Goal: Communication & Community: Share content

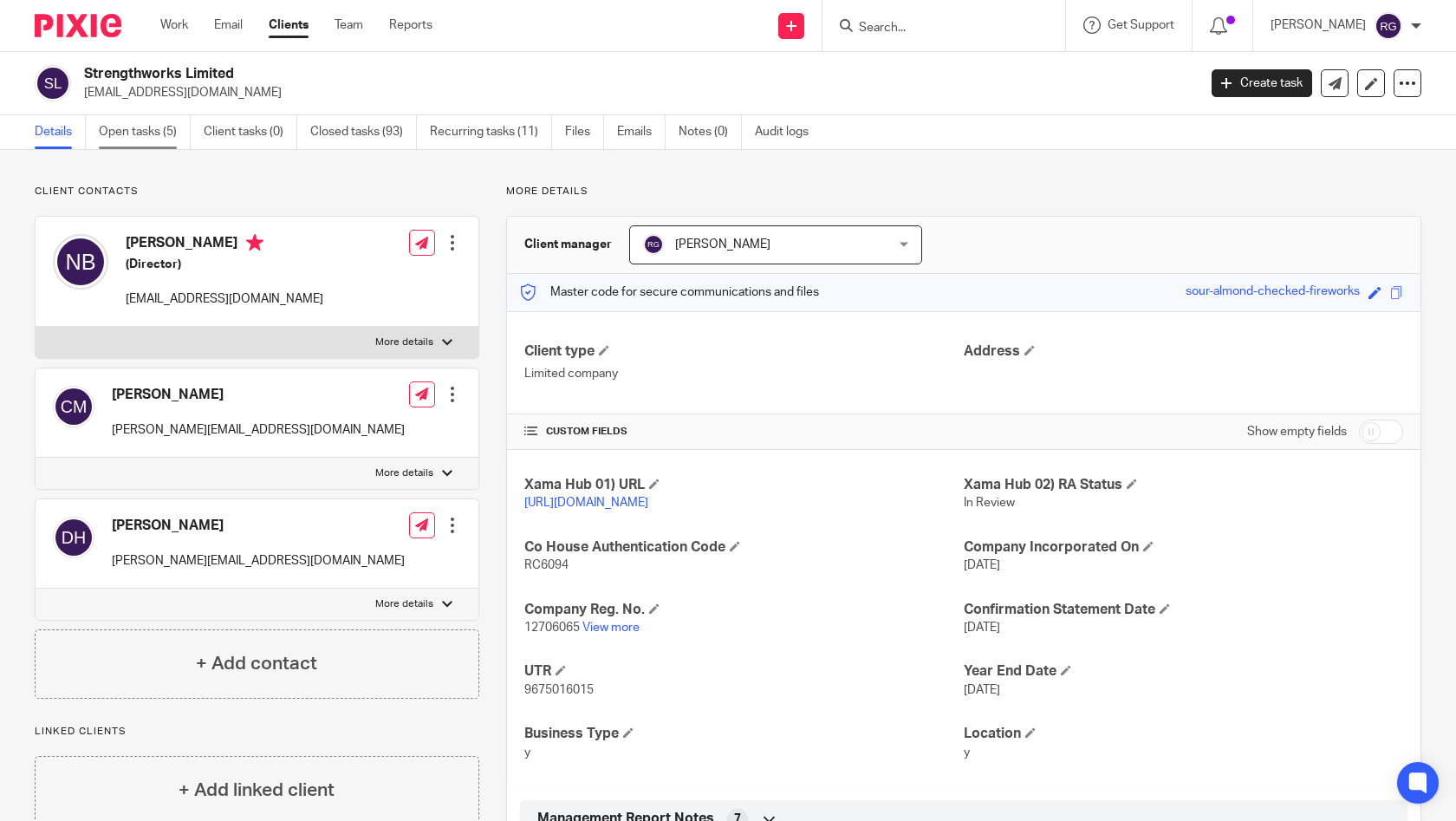
click at [145, 122] on link "Open tasks (5)" at bounding box center [145, 132] width 92 height 34
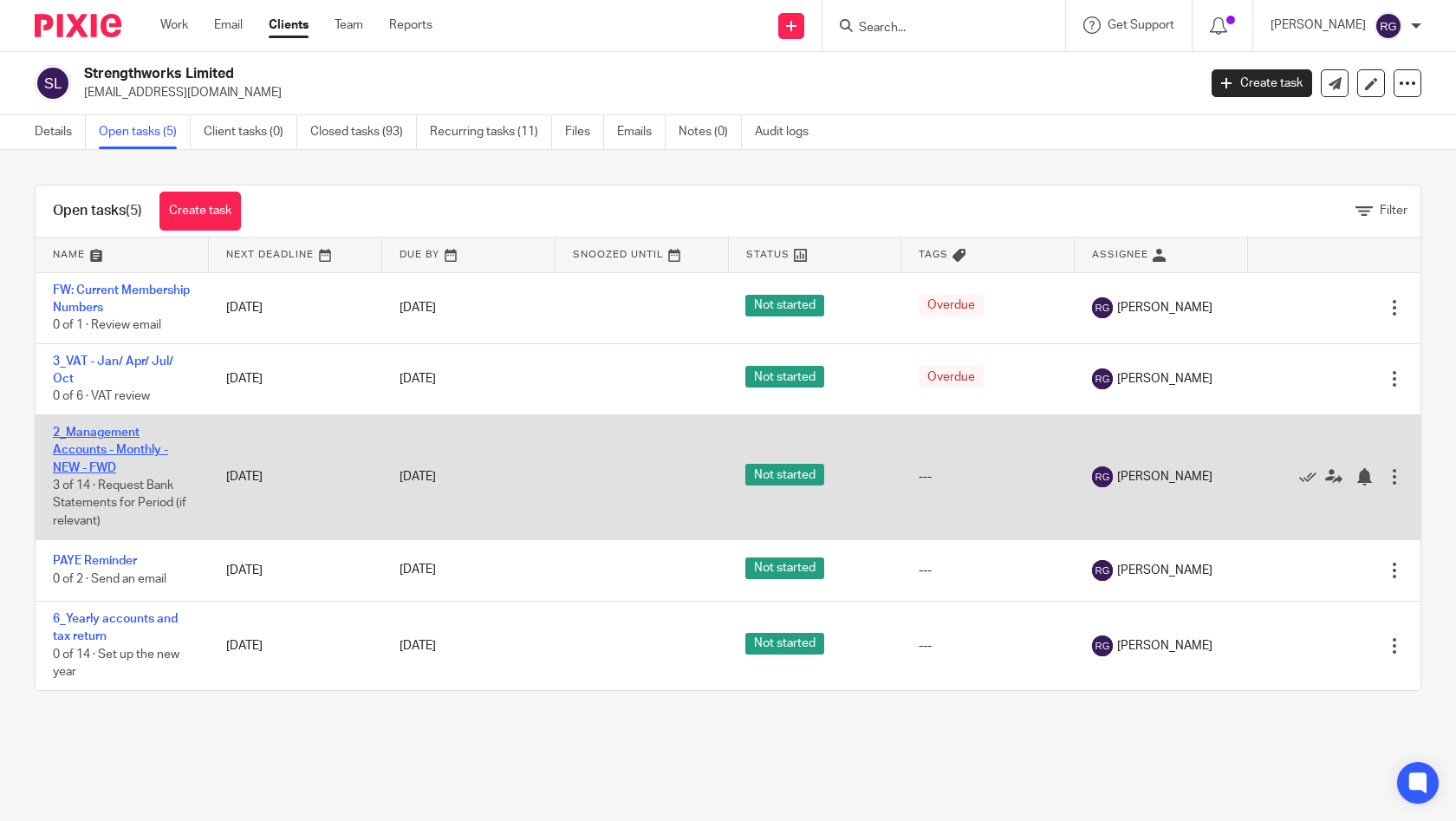
click at [116, 448] on link "2_Management Accounts - Monthly - NEW - FWD" at bounding box center [111, 450] width 116 height 48
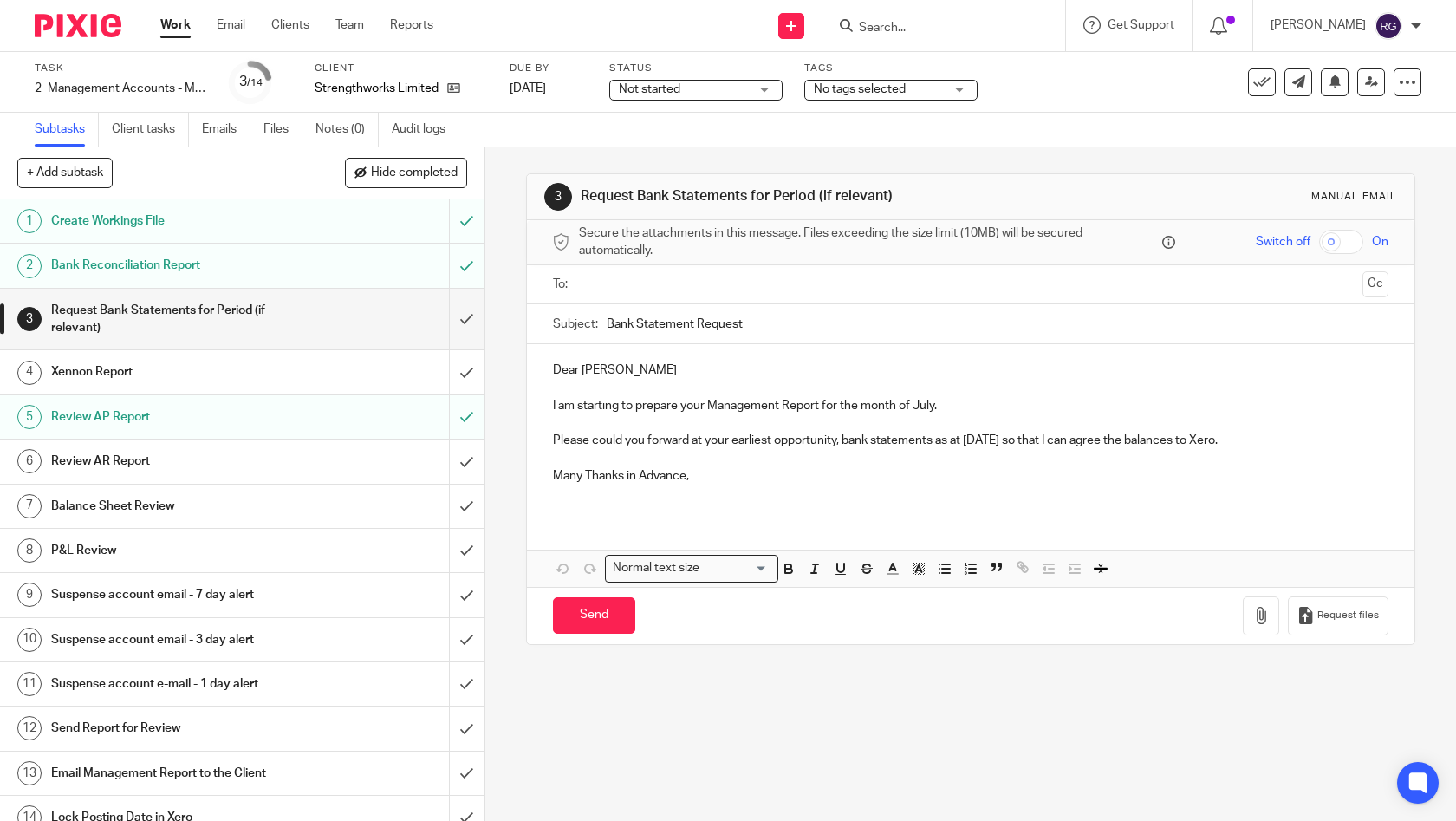
scroll to position [15, 0]
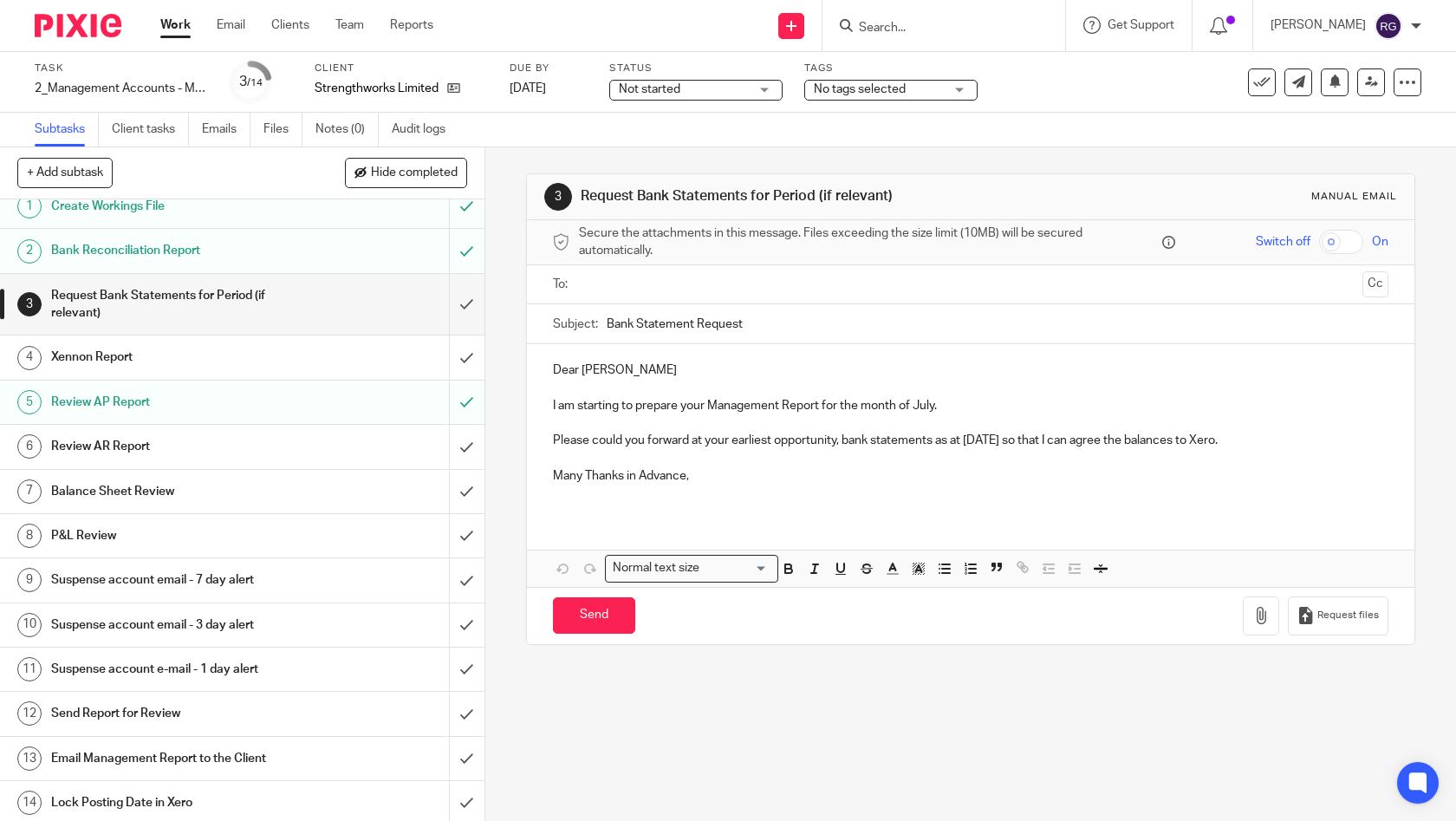
click at [183, 759] on h1 "Email Management Report to the Client" at bounding box center [178, 759] width 254 height 26
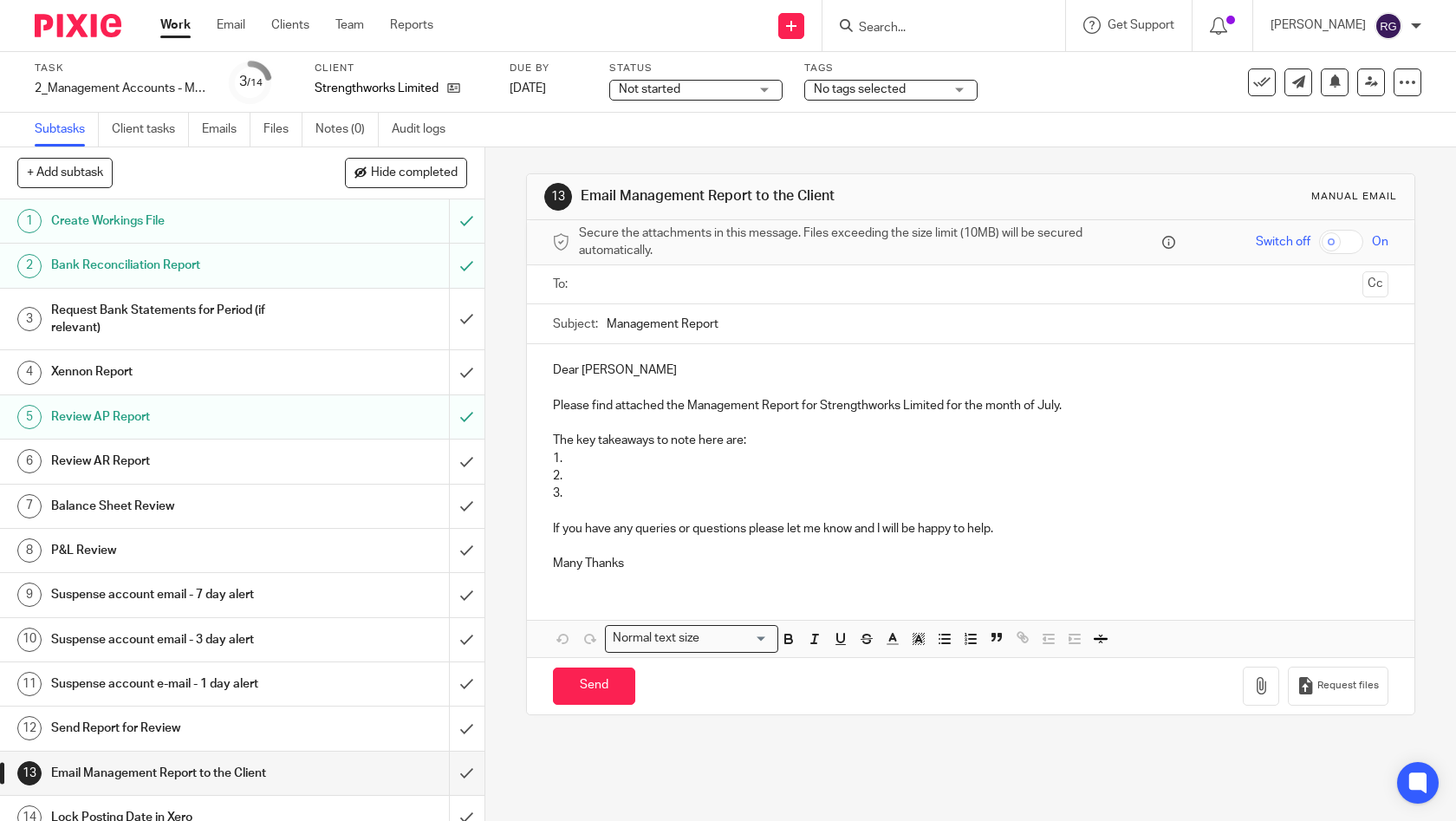
click at [731, 284] on input "text" at bounding box center [970, 285] width 770 height 20
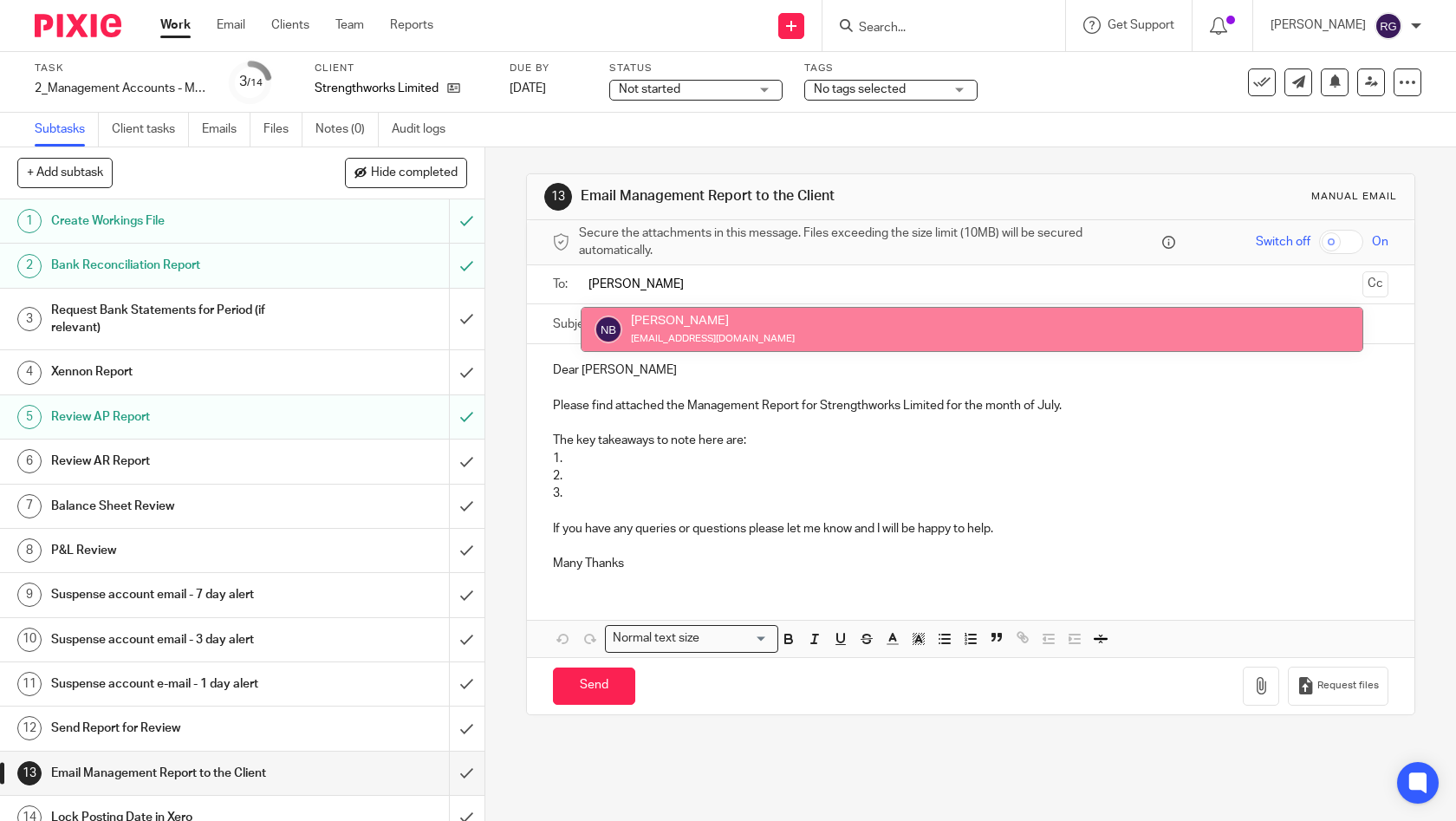
type input "NIKKI"
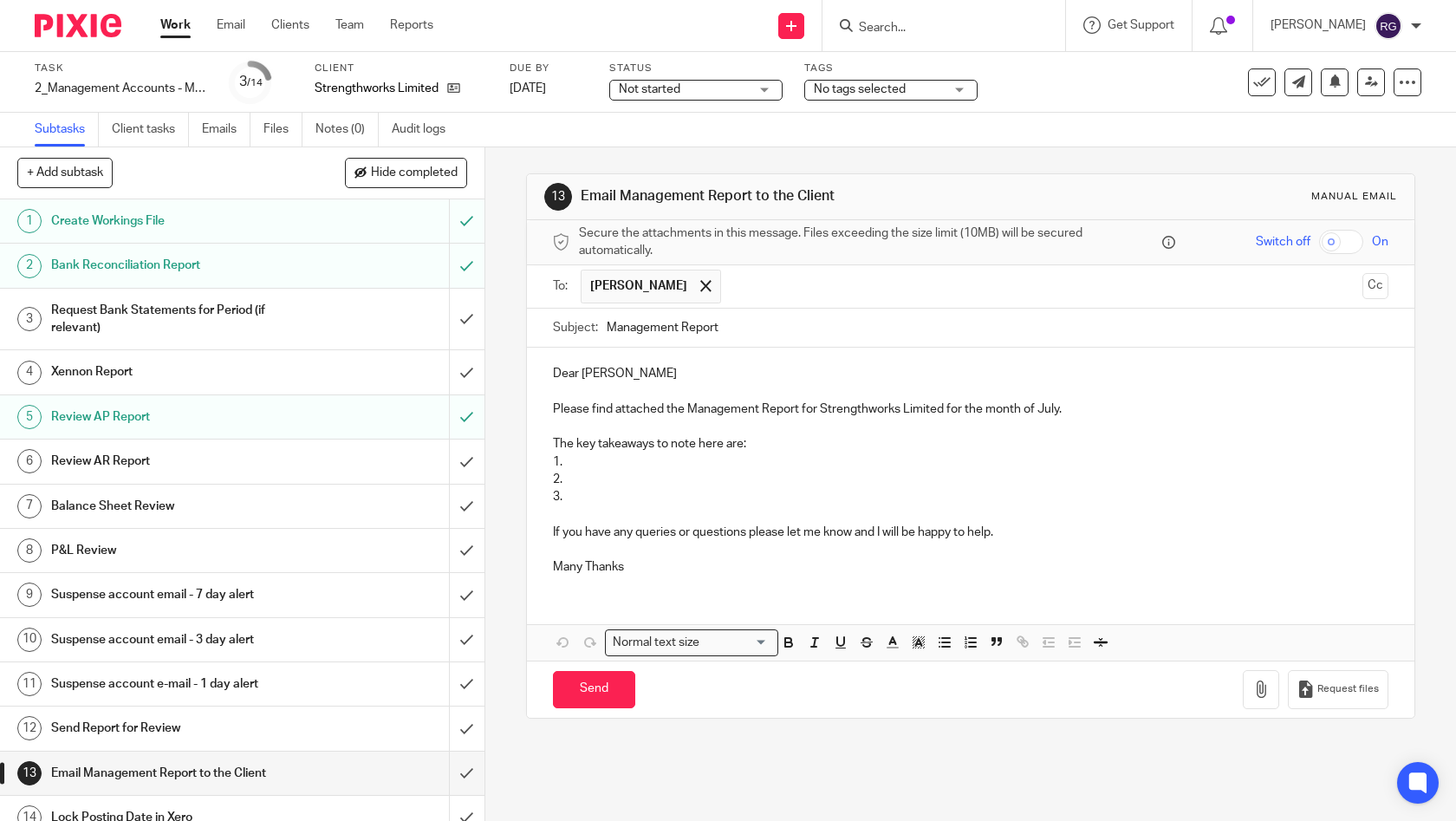
drag, startPoint x: 762, startPoint y: 340, endPoint x: 766, endPoint y: 331, distance: 9.8
click at [762, 340] on input "Management Report" at bounding box center [998, 328] width 783 height 39
type input "Management Report Jul 2025 | Strengthworks"
click at [669, 566] on p "Many Thanks" at bounding box center [971, 567] width 836 height 17
click at [618, 497] on p "3." at bounding box center [971, 496] width 836 height 17
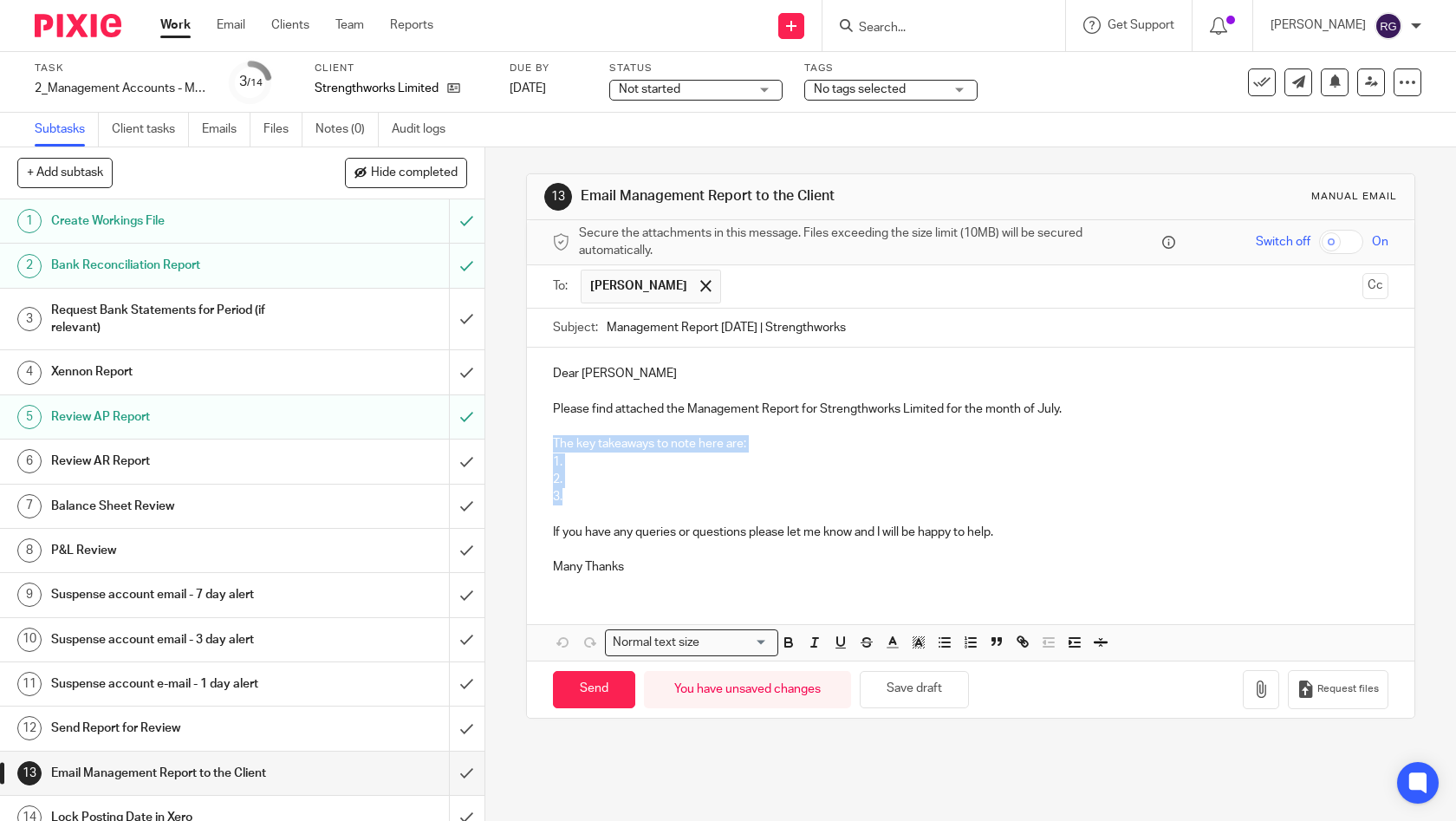
drag, startPoint x: 590, startPoint y: 502, endPoint x: 533, endPoint y: 446, distance: 79.9
click at [533, 446] on div "Dear Nikki Please find attached the Management Report for Strengthworks Limited…" at bounding box center [971, 468] width 888 height 241
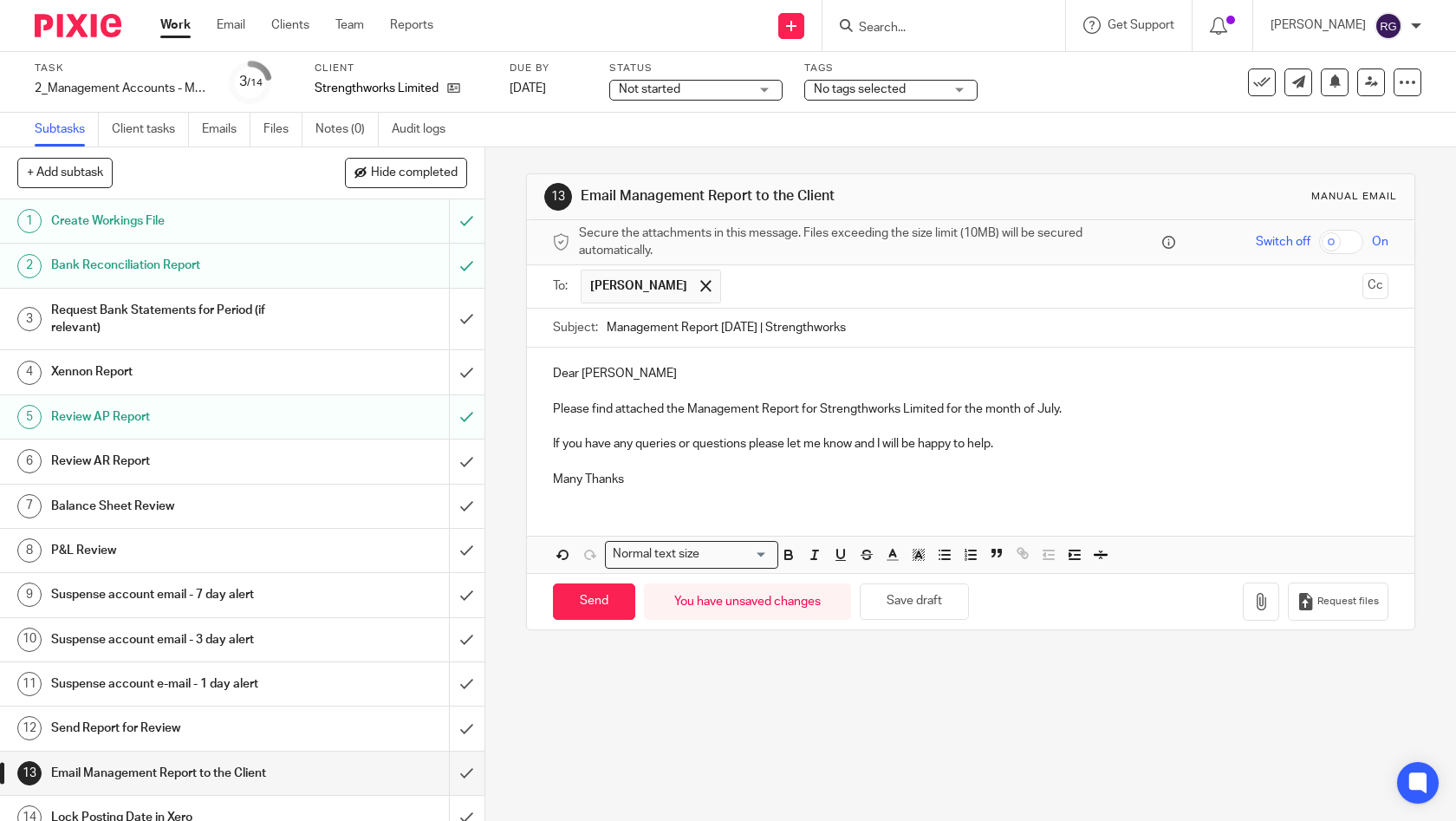
click at [644, 475] on p "Many Thanks" at bounding box center [971, 479] width 836 height 17
drag, startPoint x: 622, startPoint y: 475, endPoint x: 676, endPoint y: 454, distance: 57.9
click at [535, 482] on div "Dear Nikki Please find attached the Management Report for Strengthworks Limited…" at bounding box center [971, 424] width 888 height 153
click at [1252, 594] on icon "button" at bounding box center [1261, 602] width 17 height 17
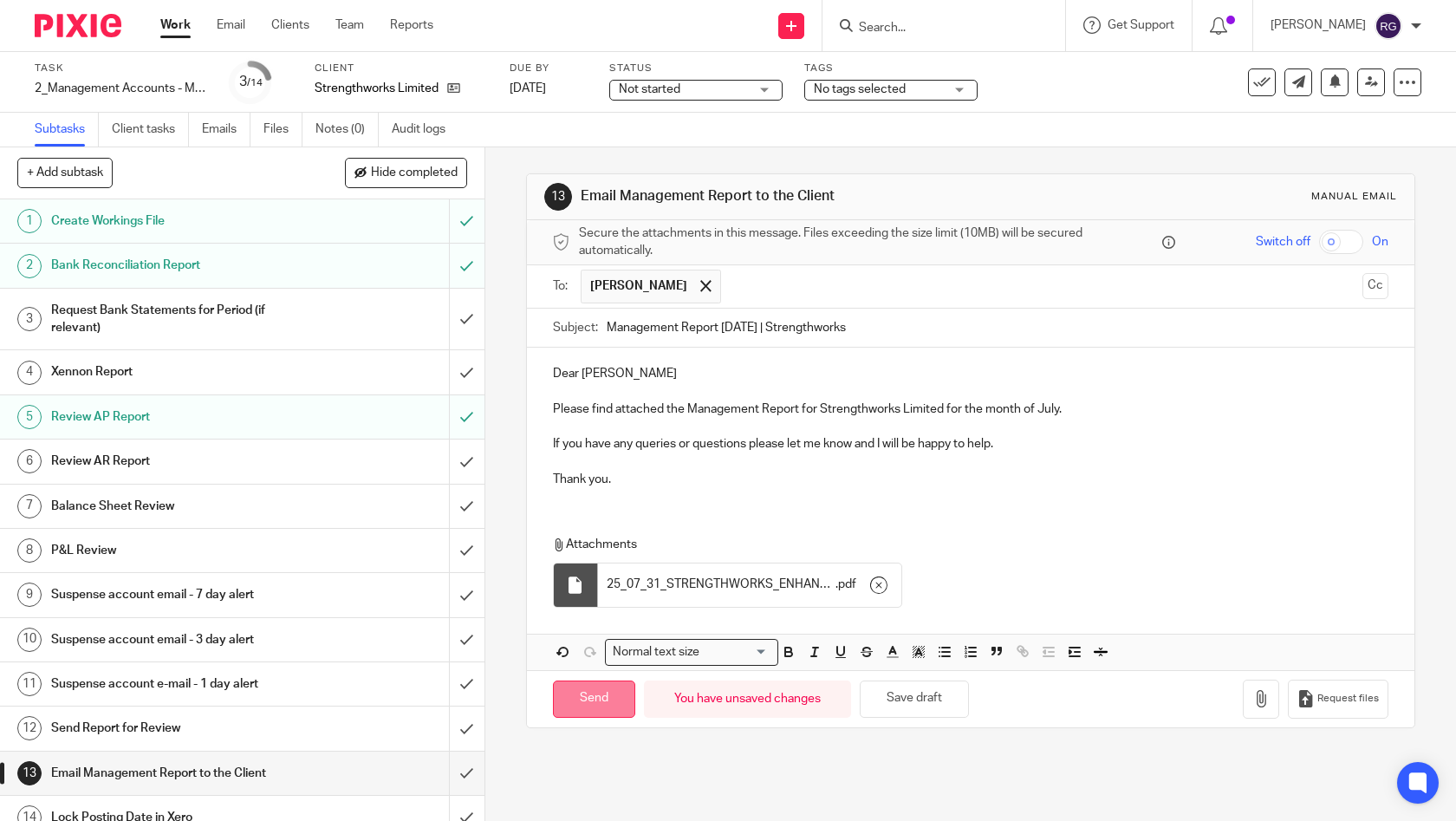
click at [585, 699] on input "Send" at bounding box center [594, 699] width 83 height 38
type input "Sent"
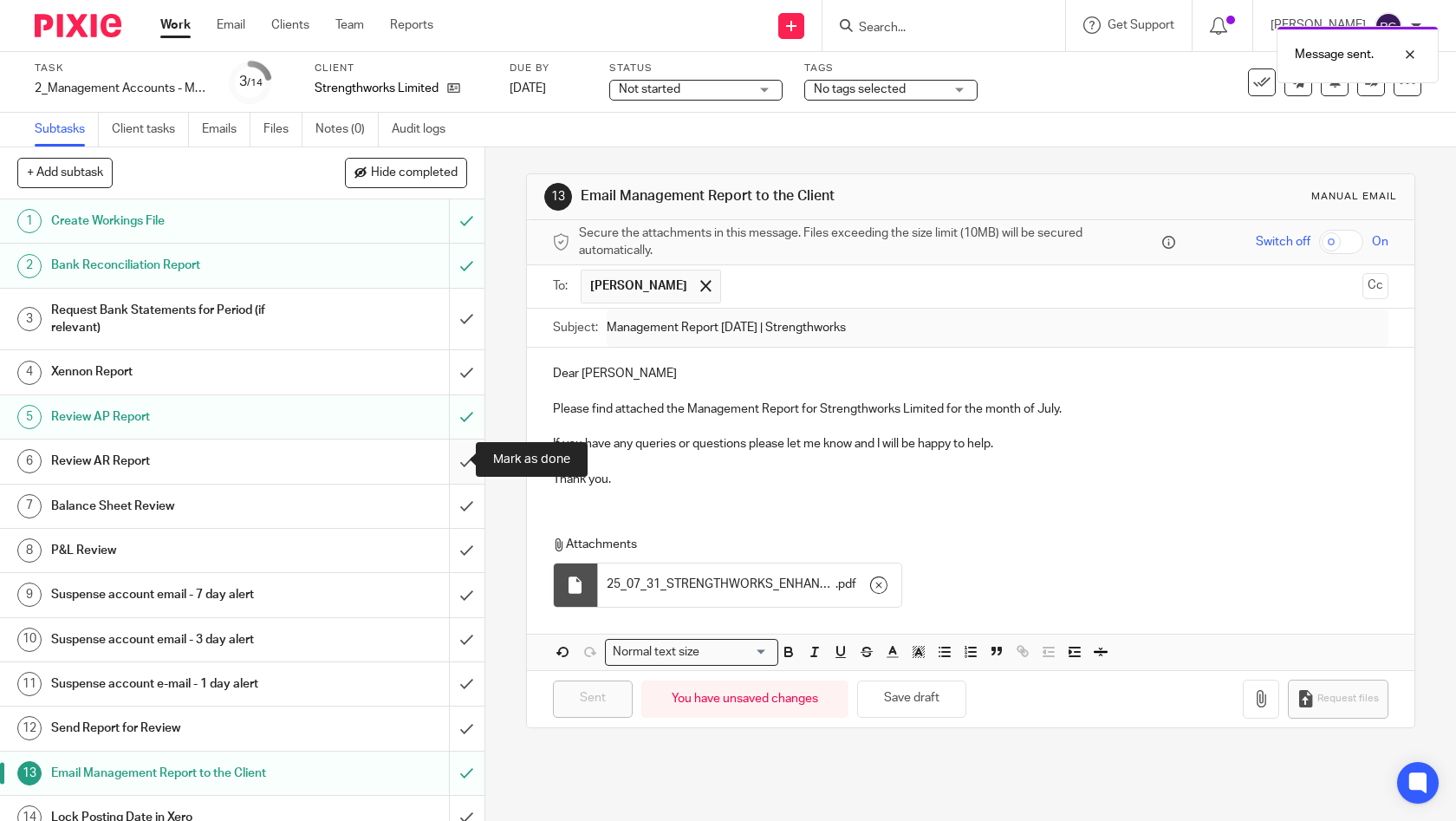
click at [452, 456] on input "submit" at bounding box center [242, 460] width 484 height 43
click at [451, 499] on input "submit" at bounding box center [242, 505] width 484 height 43
click at [451, 547] on input "submit" at bounding box center [242, 550] width 484 height 43
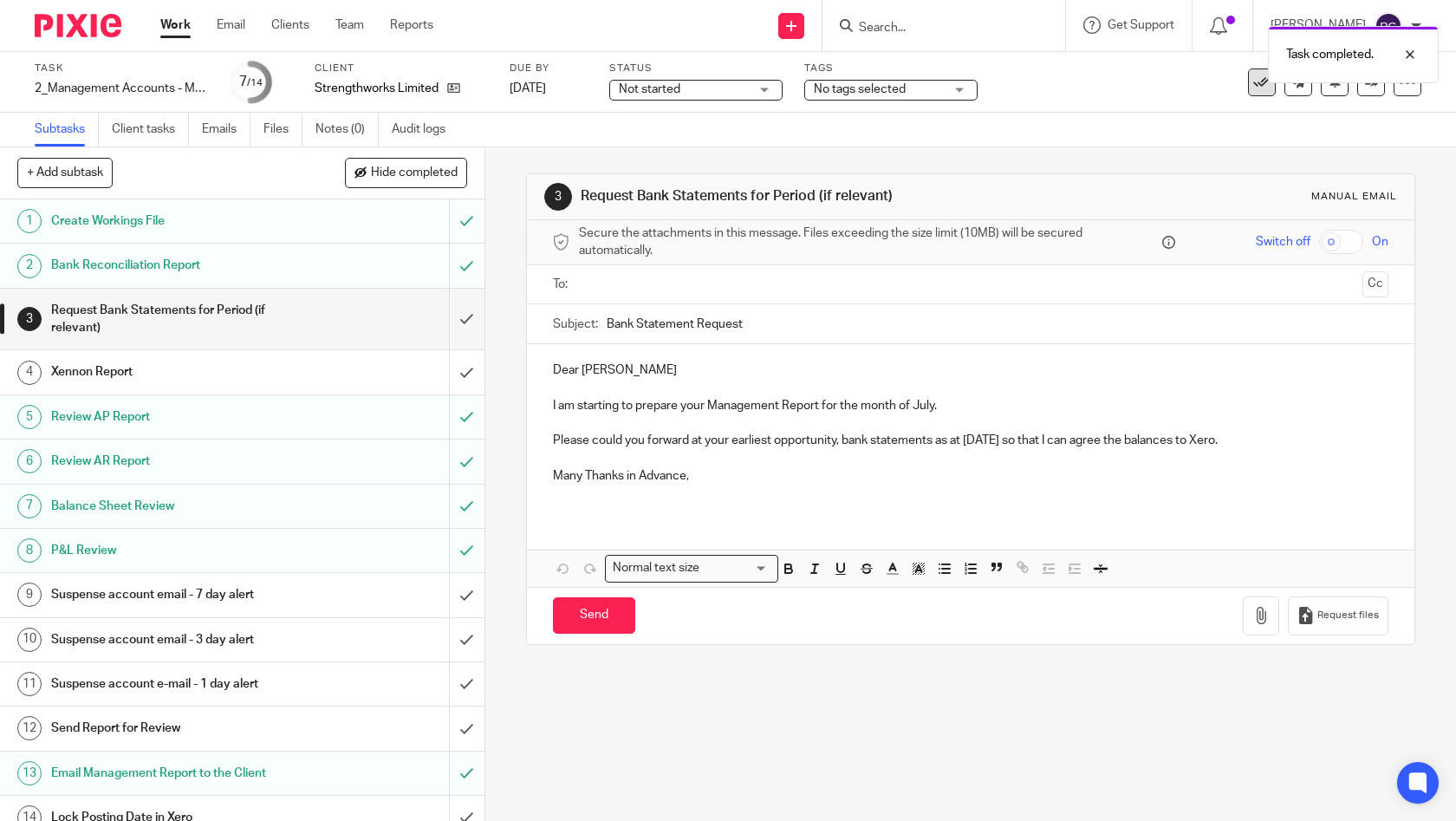
click at [1253, 89] on icon at bounding box center [1262, 82] width 17 height 17
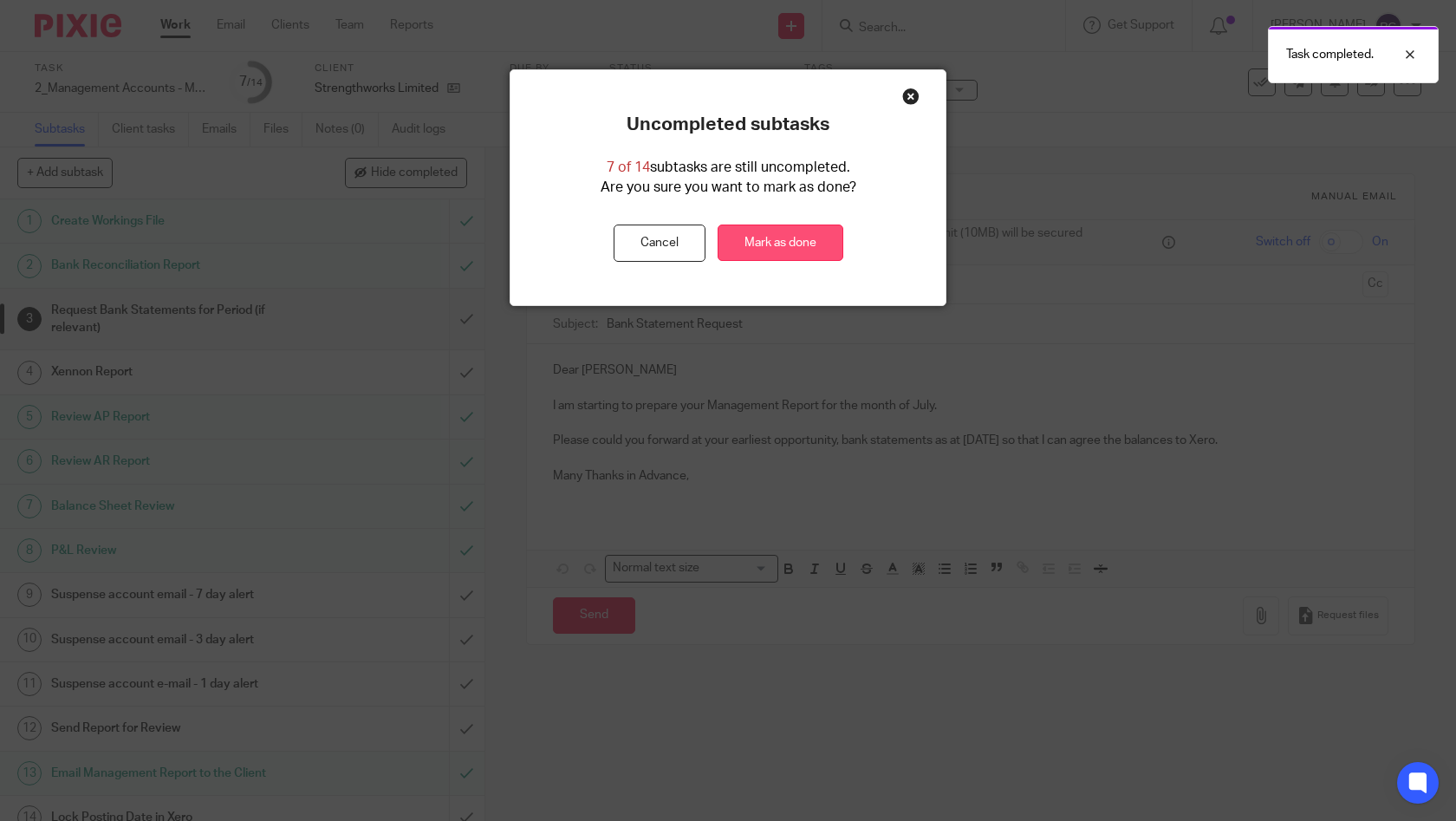
click at [807, 233] on link "Mark as done" at bounding box center [780, 243] width 126 height 38
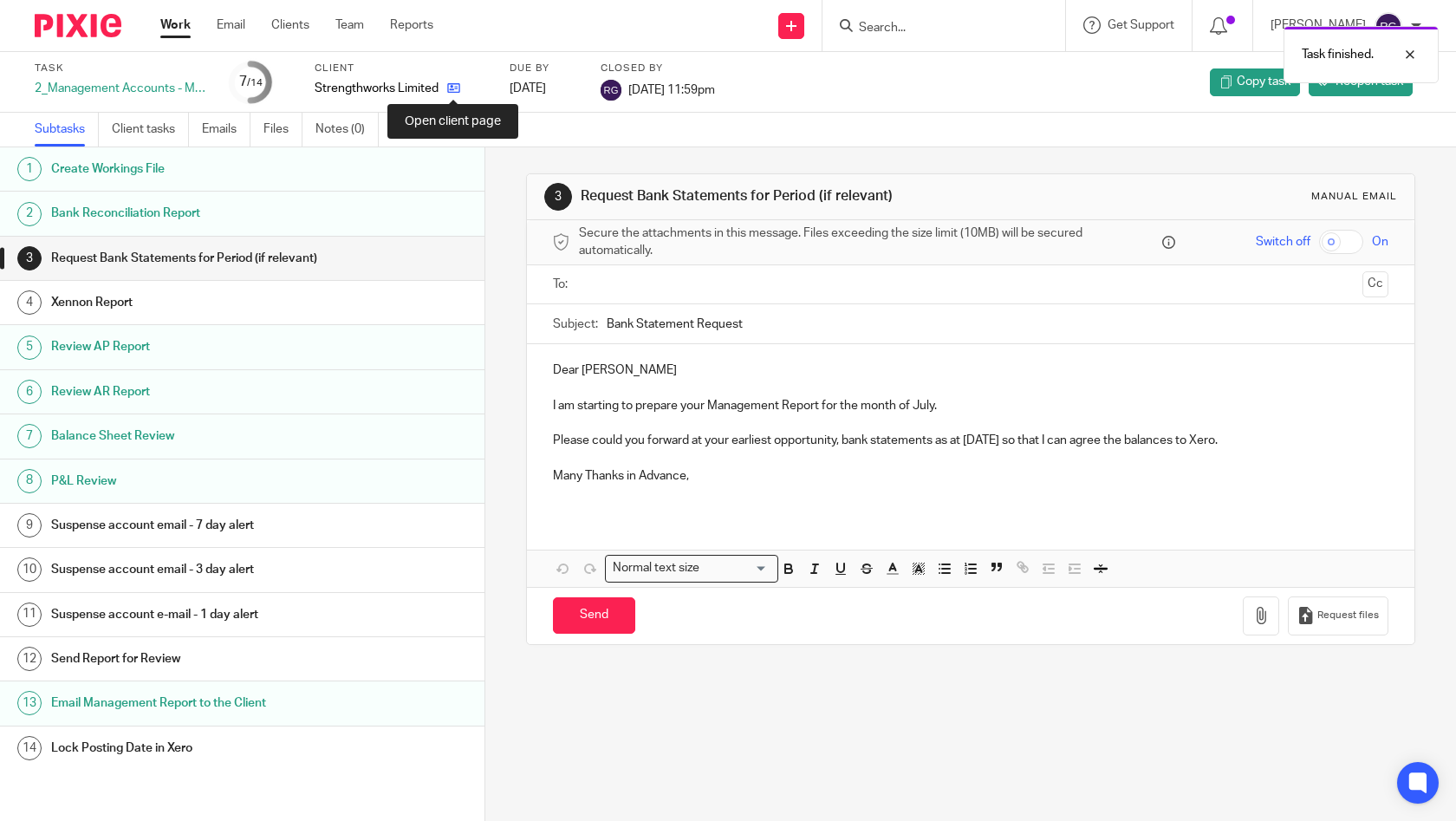
click at [456, 88] on icon at bounding box center [454, 88] width 13 height 13
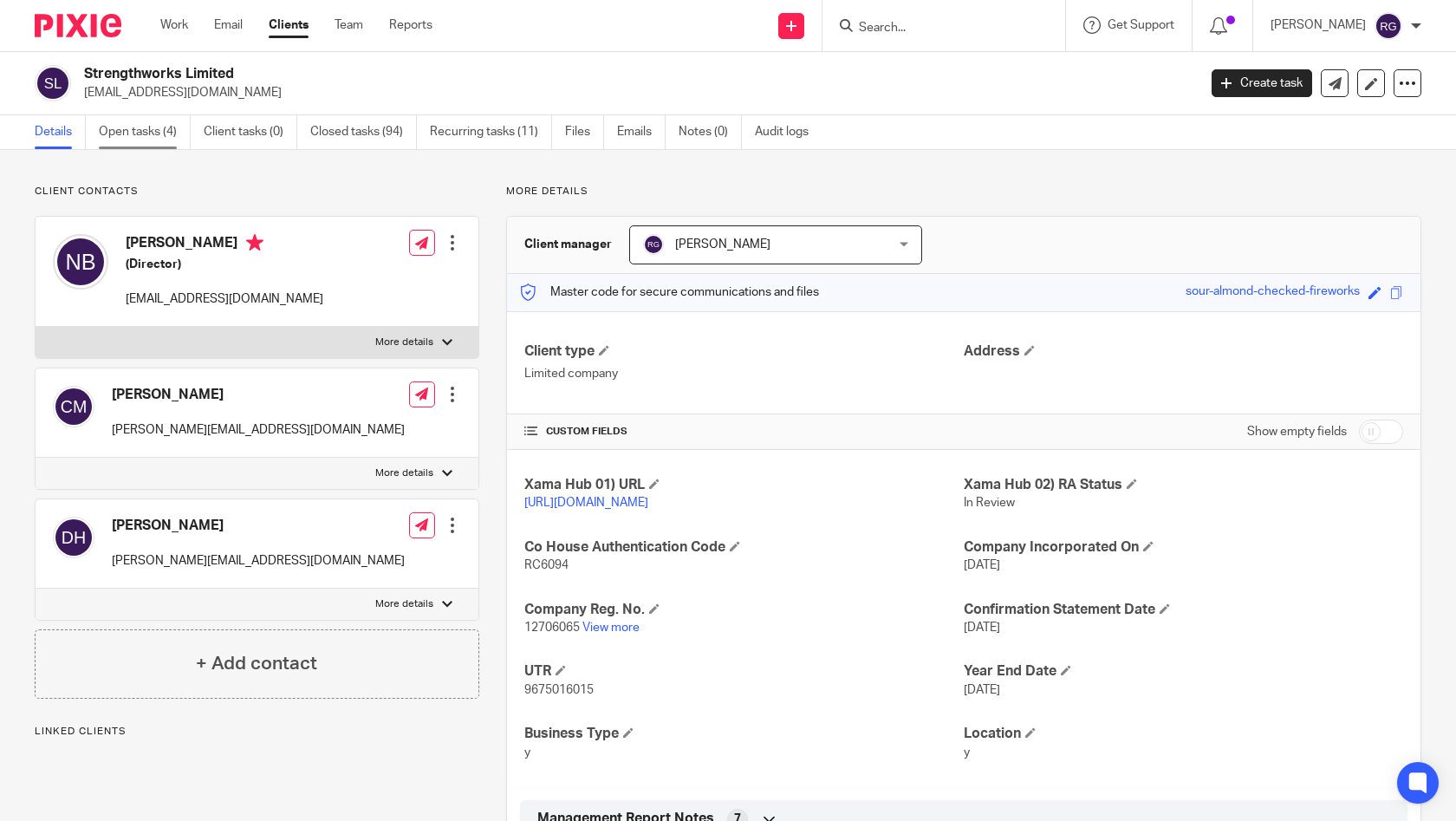
click at [157, 138] on link "Open tasks (4)" at bounding box center [145, 132] width 92 height 34
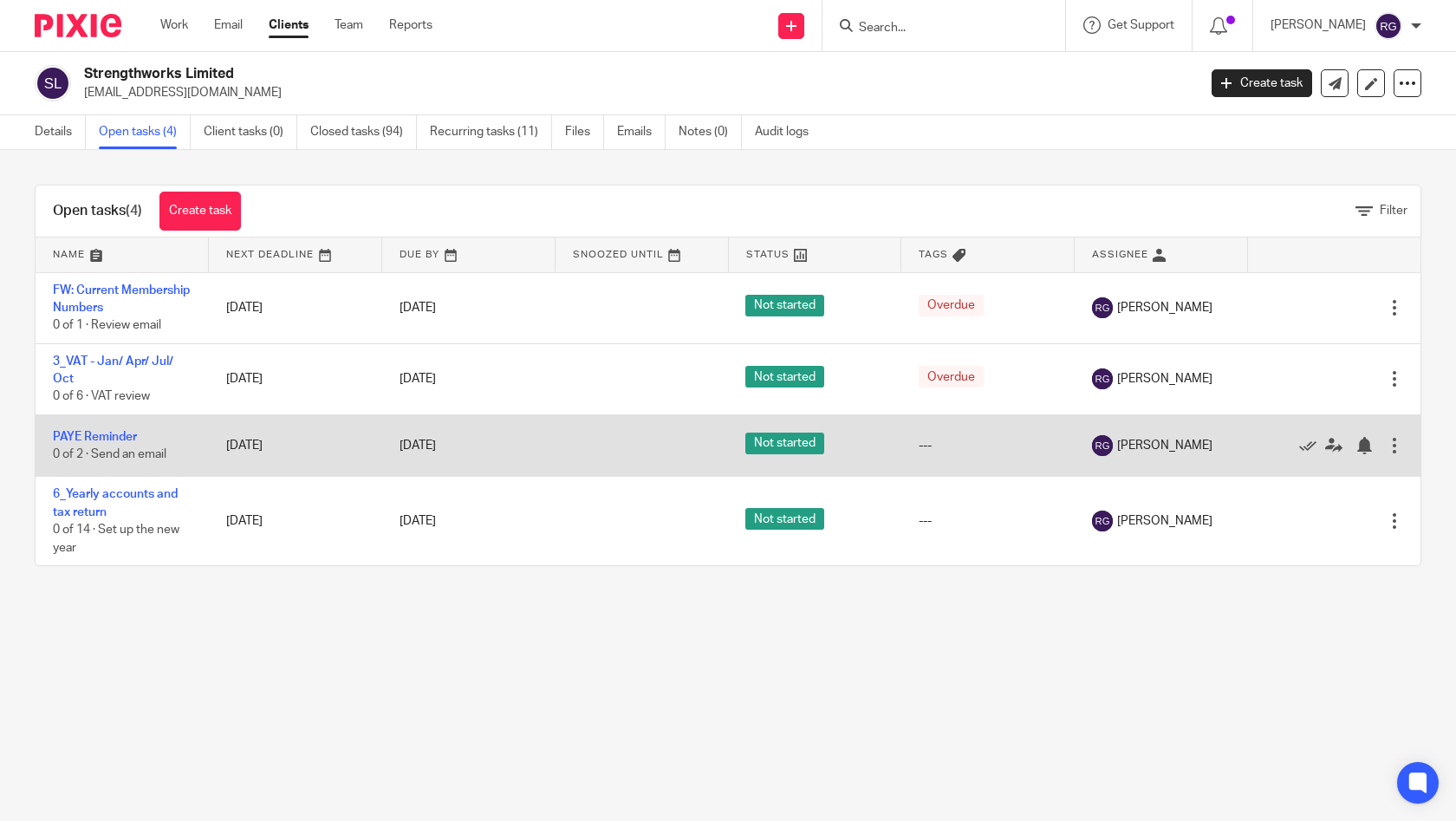
click at [1385, 440] on div at bounding box center [1394, 445] width 17 height 17
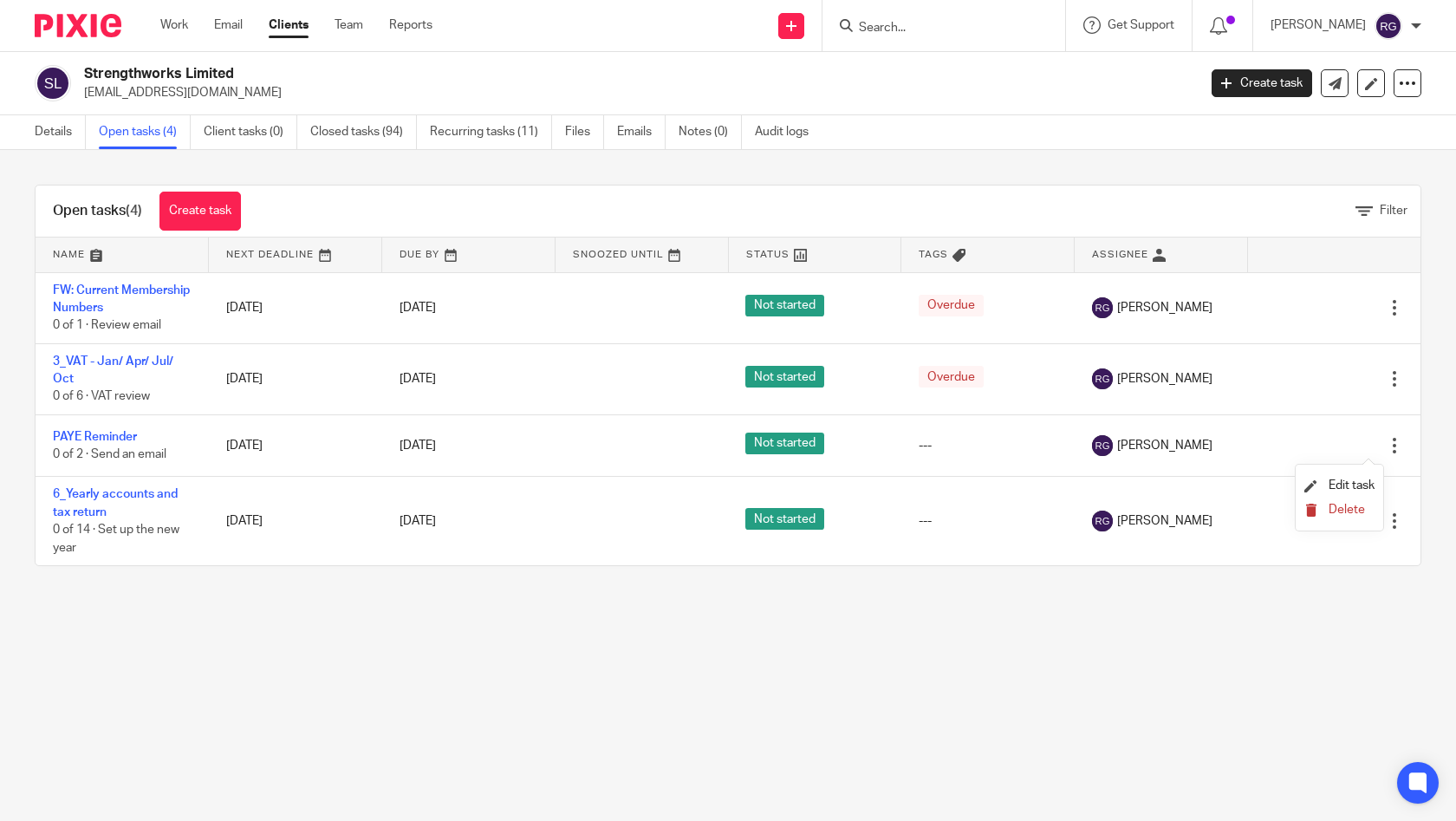
click at [1351, 513] on span "Delete" at bounding box center [1347, 509] width 37 height 12
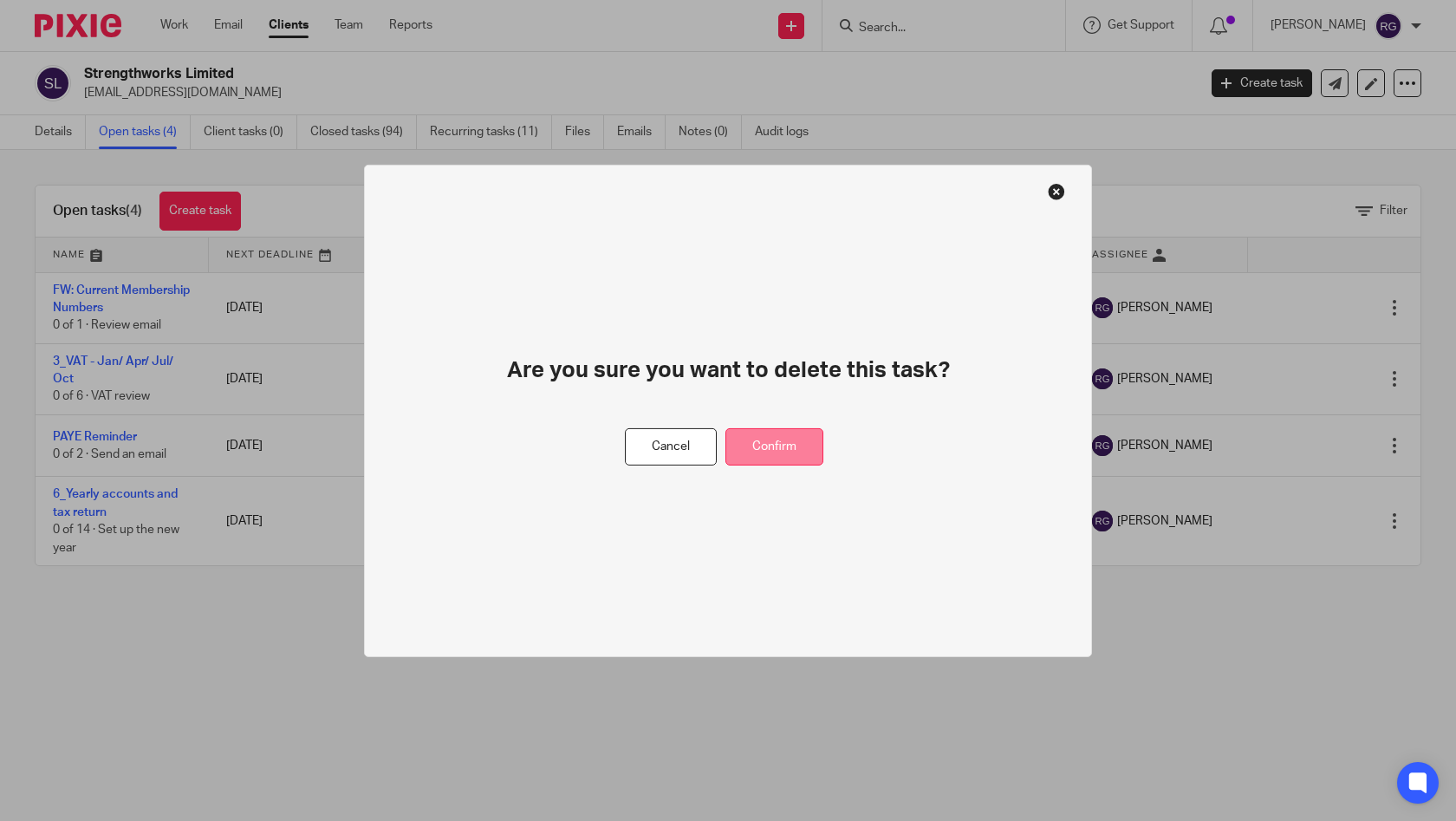
click at [803, 450] on button "Confirm" at bounding box center [774, 447] width 98 height 38
